Goal: Information Seeking & Learning: Learn about a topic

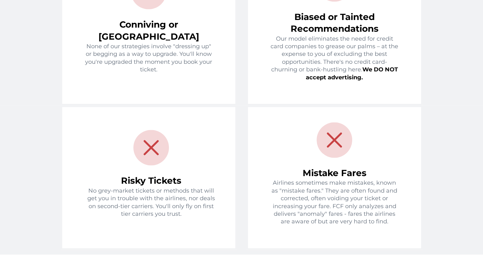
scroll to position [827, 0]
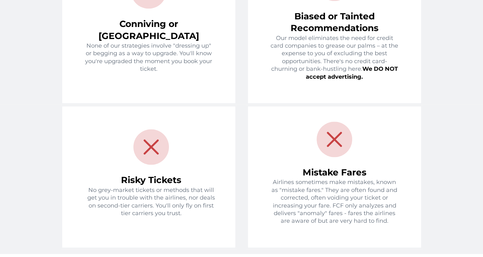
click at [88, 187] on span "No grey-market tickets or methods that will get you in trouble with the airline…" at bounding box center [151, 202] width 128 height 30
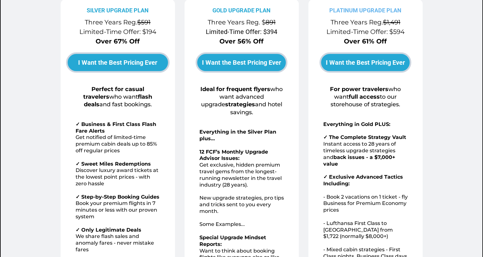
scroll to position [0, 0]
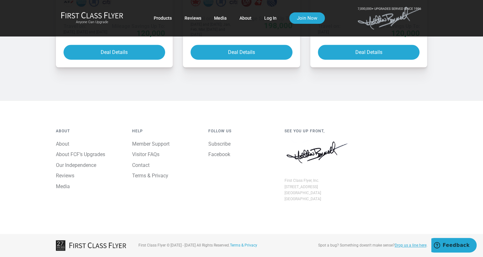
scroll to position [756, 0]
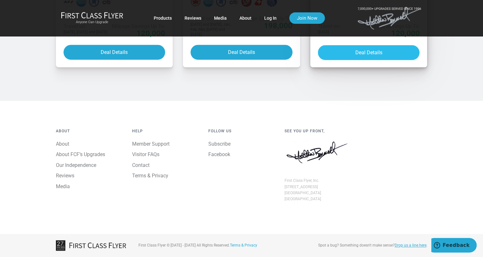
click at [354, 60] on button "Deal Details" at bounding box center [369, 52] width 102 height 15
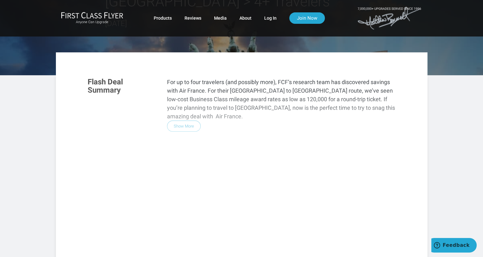
scroll to position [93, 0]
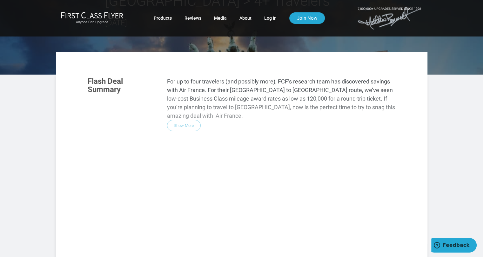
click at [193, 82] on div "Flash Deal Summary For up to four travelers (and possibly more), FCF’s research…" at bounding box center [241, 157] width 321 height 173
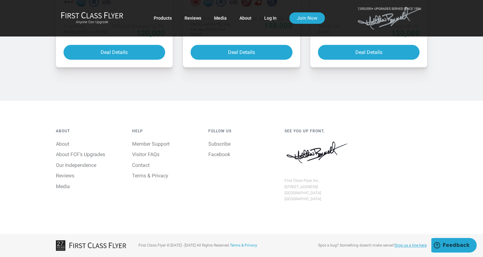
scroll to position [720, 0]
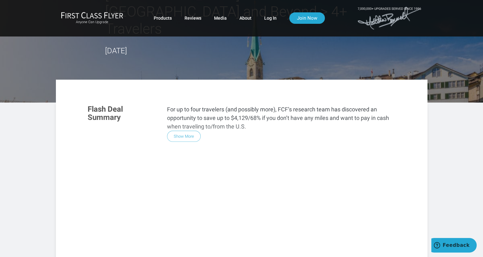
scroll to position [81, 0]
